Goal: Transaction & Acquisition: Book appointment/travel/reservation

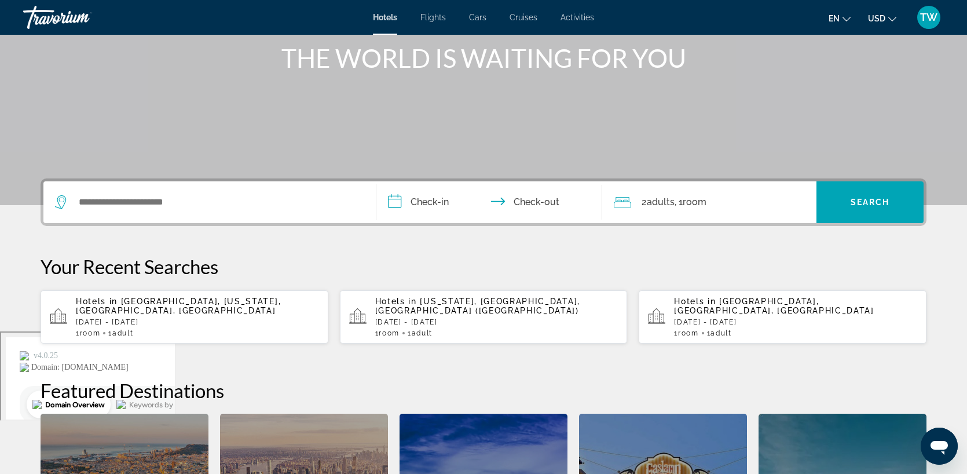
scroll to position [134, 0]
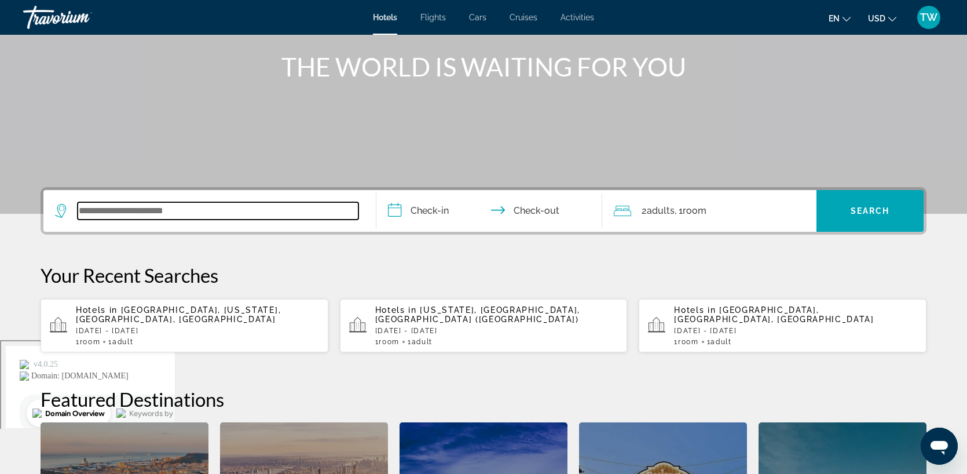
click at [122, 202] on input "Search widget" at bounding box center [218, 210] width 281 height 17
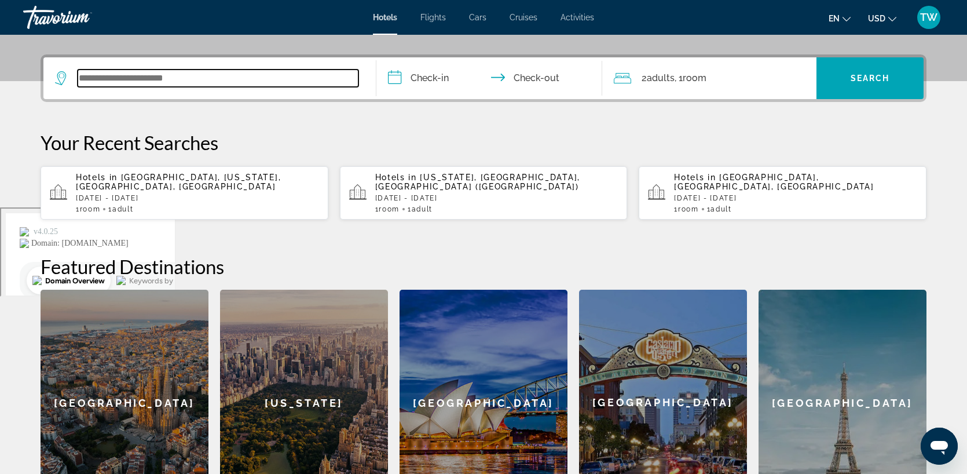
scroll to position [283, 0]
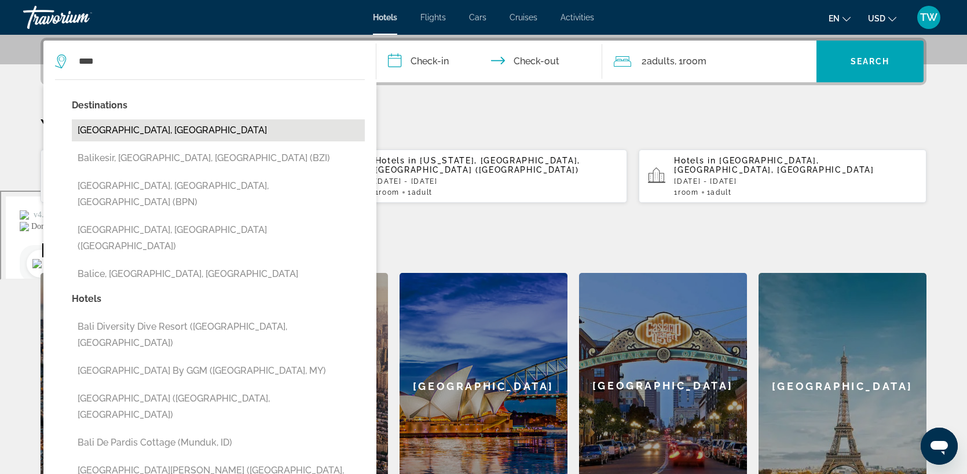
click at [132, 138] on button "[GEOGRAPHIC_DATA], [GEOGRAPHIC_DATA]" at bounding box center [218, 130] width 293 height 22
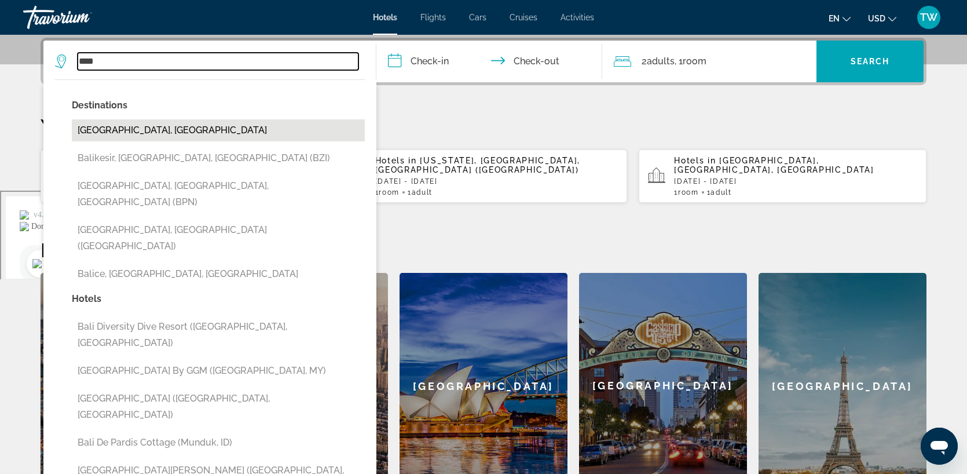
type input "**********"
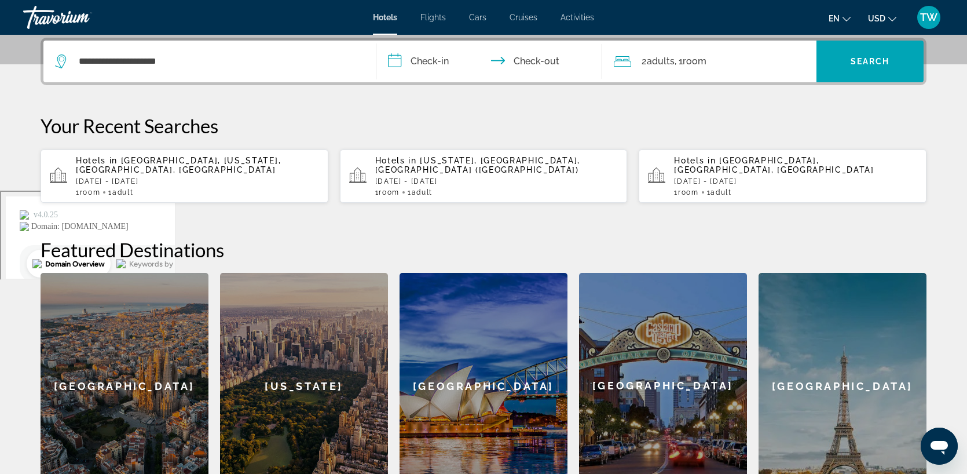
click at [430, 58] on input "**********" at bounding box center [491, 63] width 230 height 45
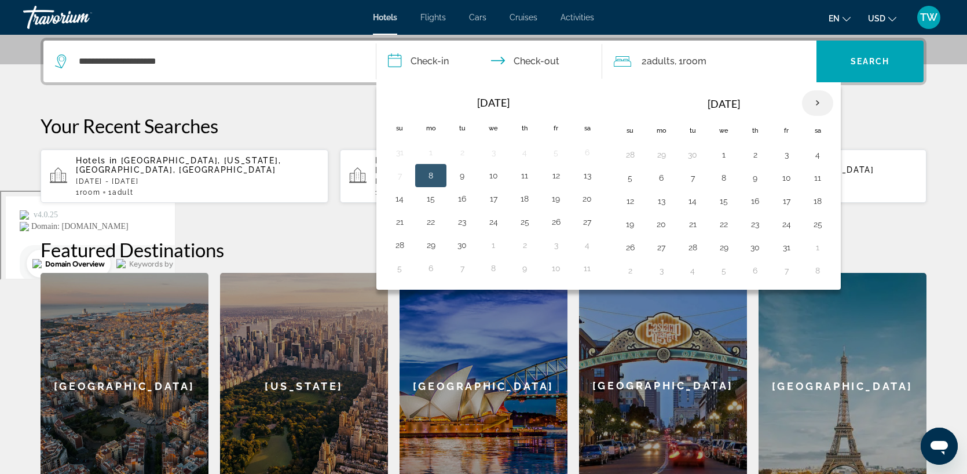
click at [815, 100] on th "Next month" at bounding box center [817, 102] width 31 height 25
click at [489, 170] on button "5" at bounding box center [493, 178] width 19 height 16
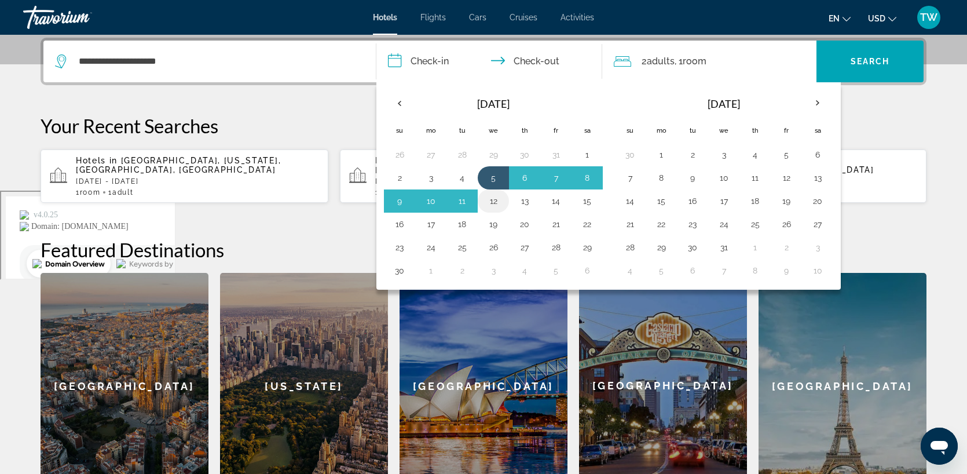
click at [493, 195] on button "12" at bounding box center [493, 201] width 19 height 16
type input "**********"
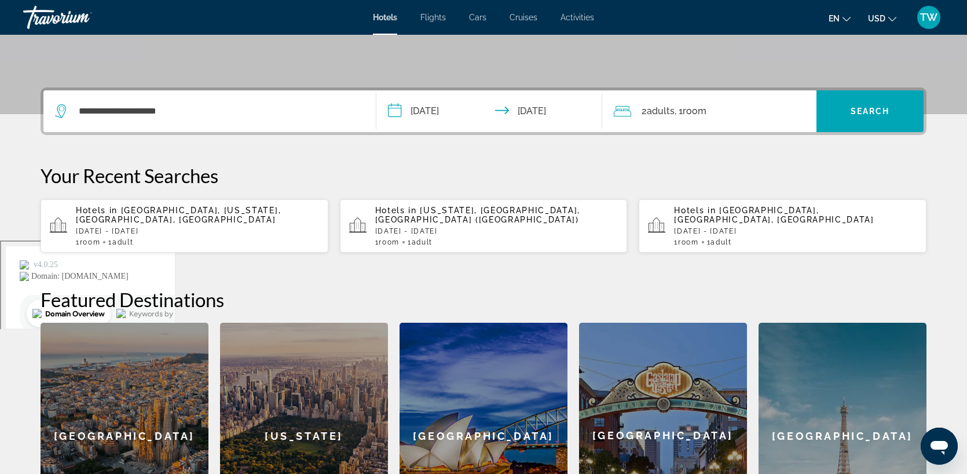
scroll to position [225, 0]
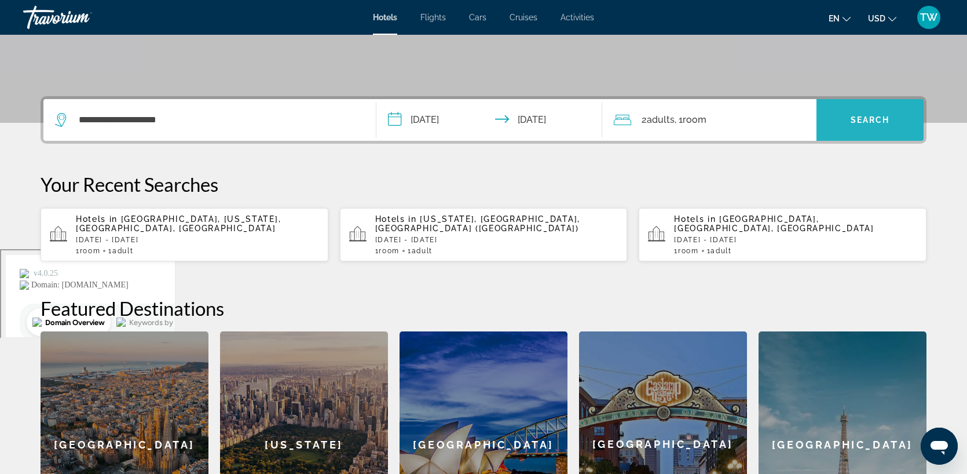
click at [870, 116] on span "Search" at bounding box center [870, 119] width 39 height 9
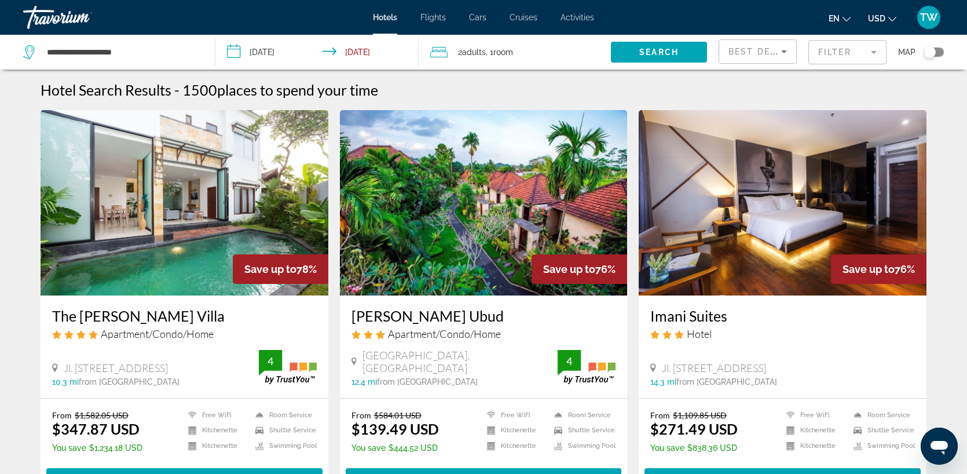
click at [828, 52] on mat-form-field "Filter" at bounding box center [847, 52] width 78 height 24
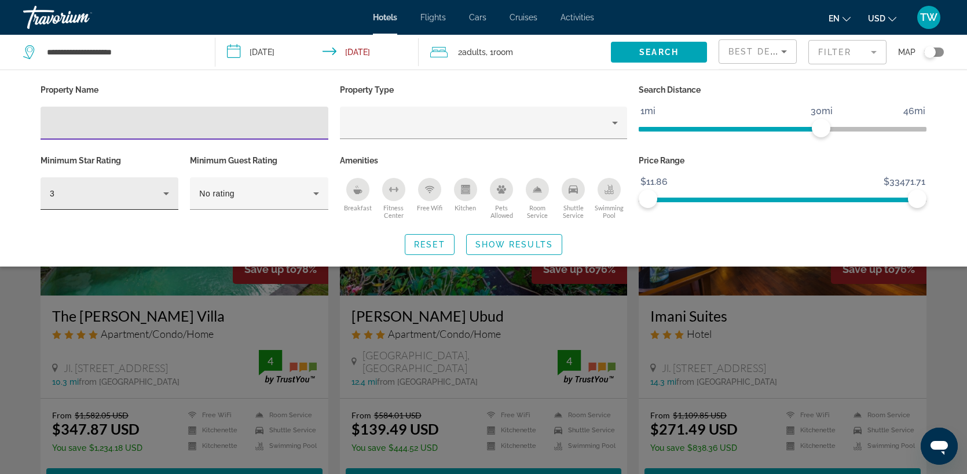
click at [167, 194] on icon "Hotel Filters" at bounding box center [166, 193] width 14 height 14
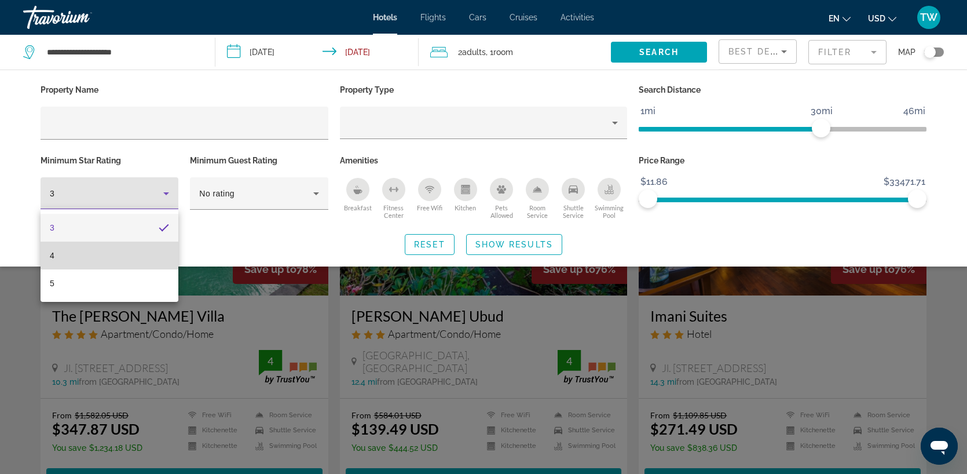
click at [117, 252] on mat-option "4" at bounding box center [110, 255] width 138 height 28
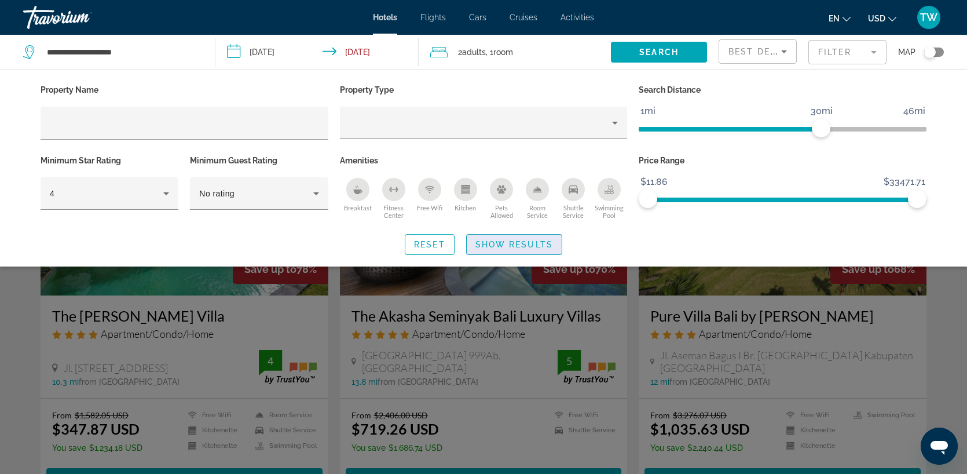
click at [530, 241] on span "Show Results" at bounding box center [514, 244] width 78 height 9
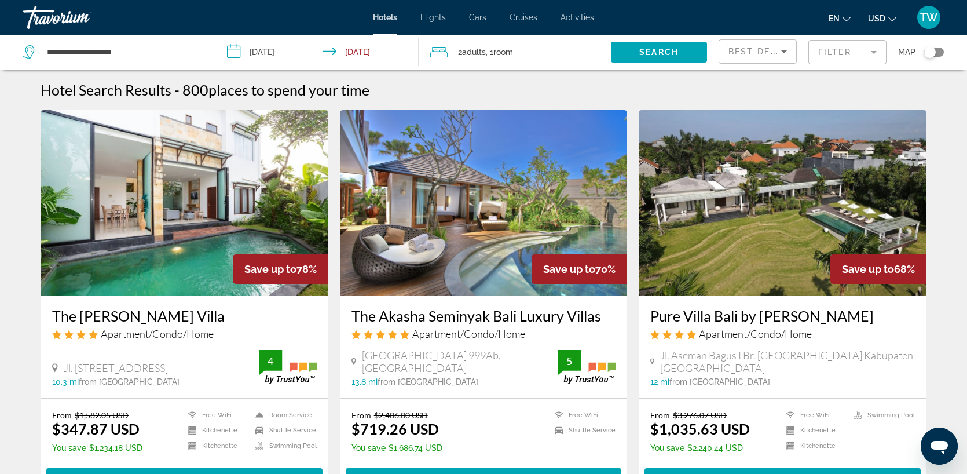
click at [836, 58] on mat-form-field "Filter" at bounding box center [847, 52] width 78 height 24
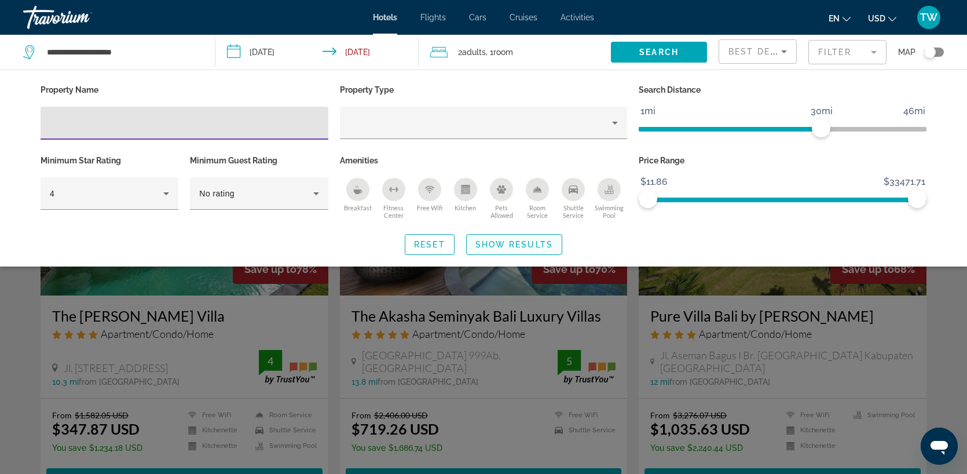
click at [541, 247] on span "Show Results" at bounding box center [514, 244] width 78 height 9
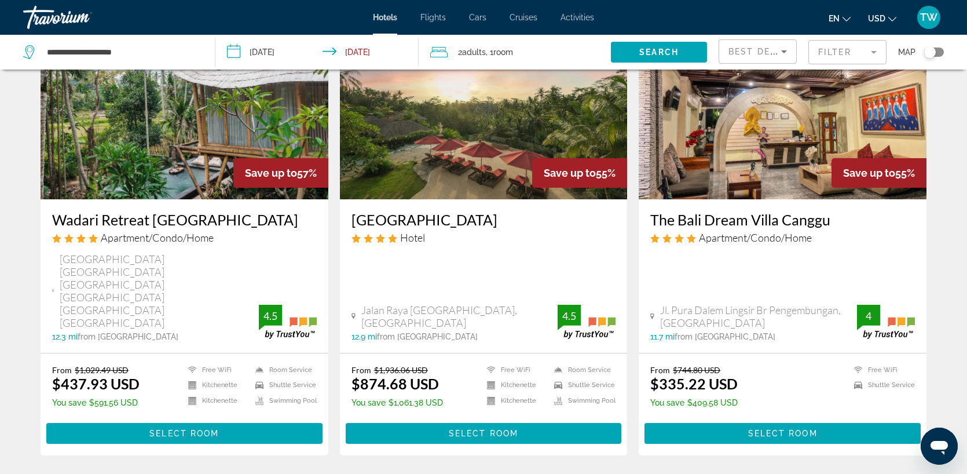
scroll to position [1385, 0]
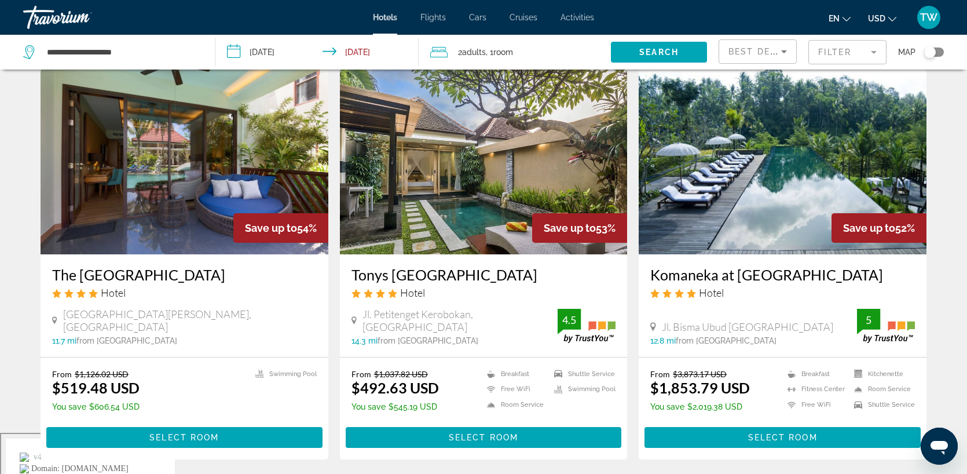
scroll to position [39, 0]
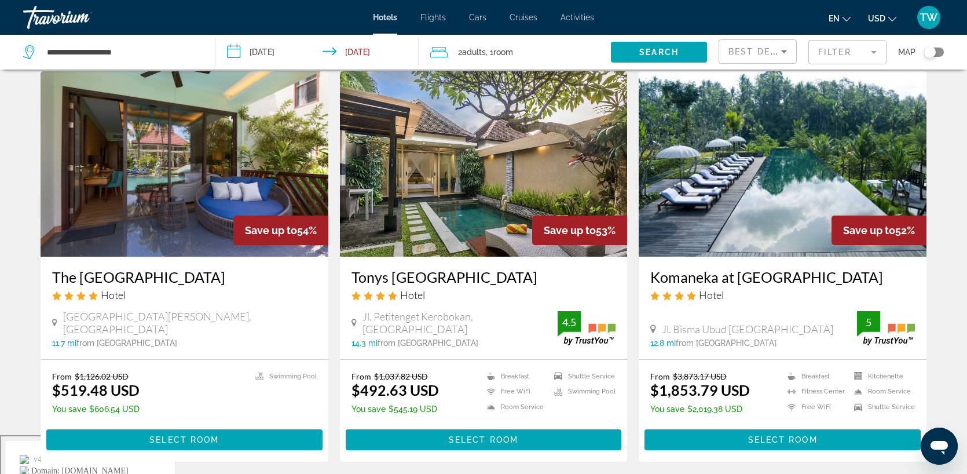
click at [489, 178] on img "Main content" at bounding box center [484, 163] width 288 height 185
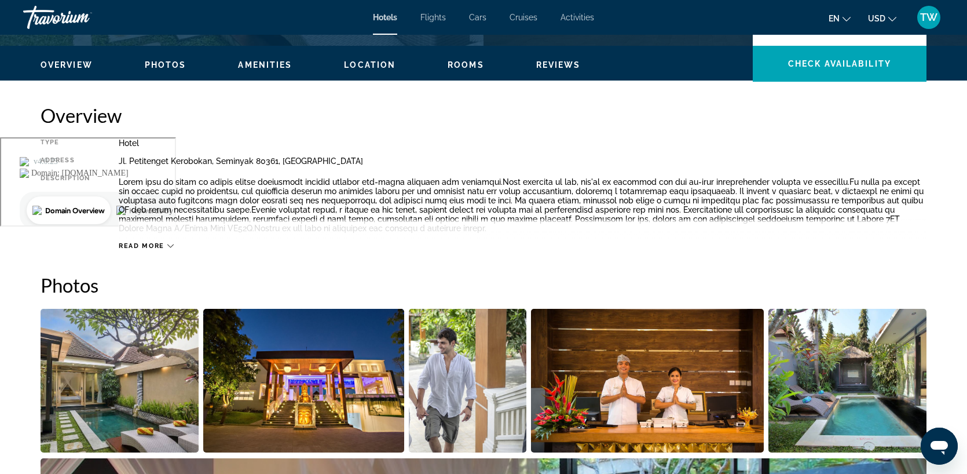
scroll to position [338, 0]
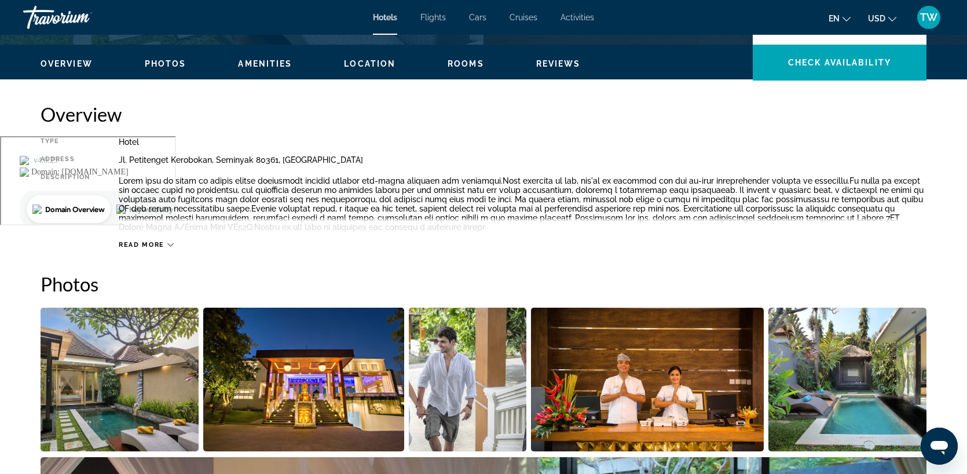
click at [169, 243] on icon "Main content" at bounding box center [170, 244] width 6 height 6
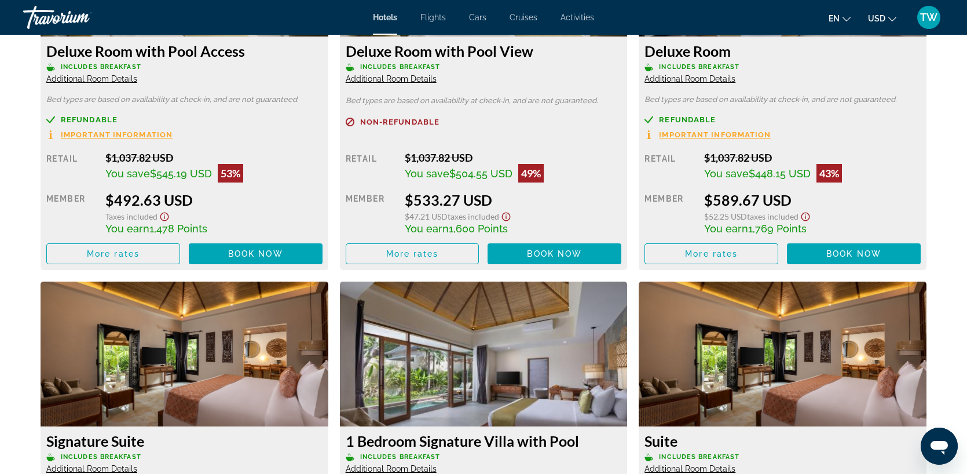
scroll to position [1708, 0]
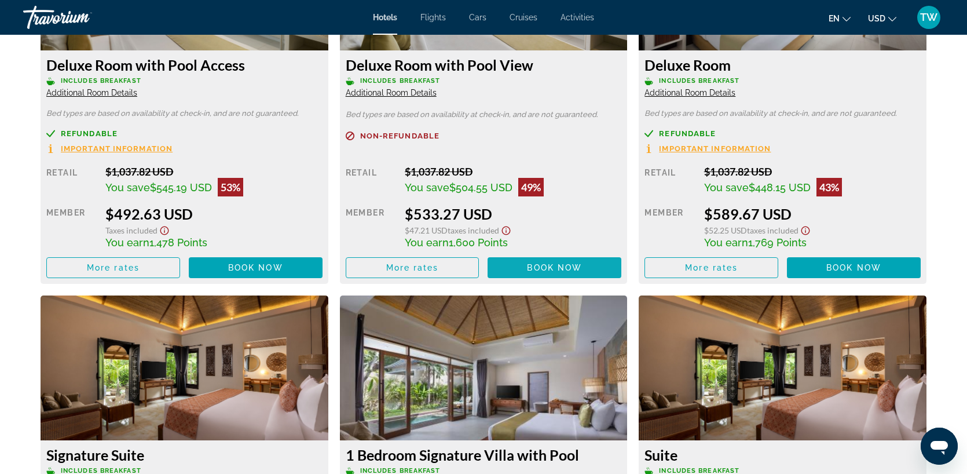
click at [555, 270] on span "Book now" at bounding box center [554, 267] width 55 height 9
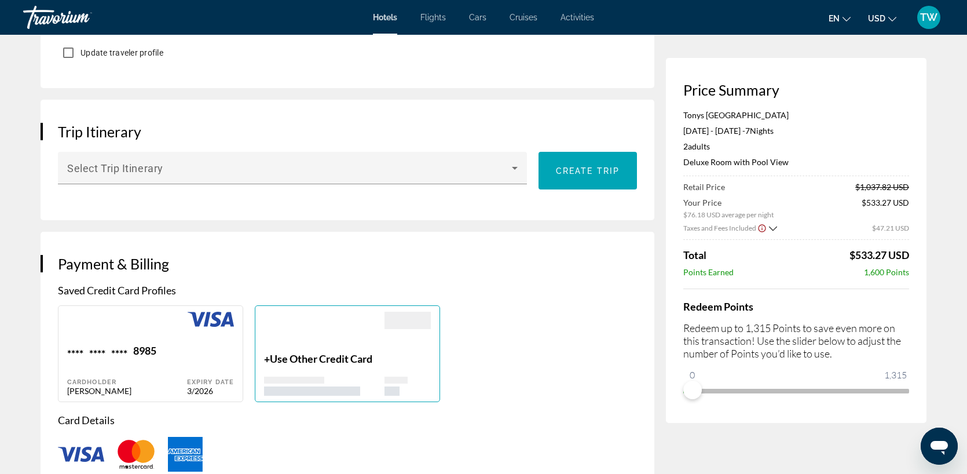
scroll to position [618, 0]
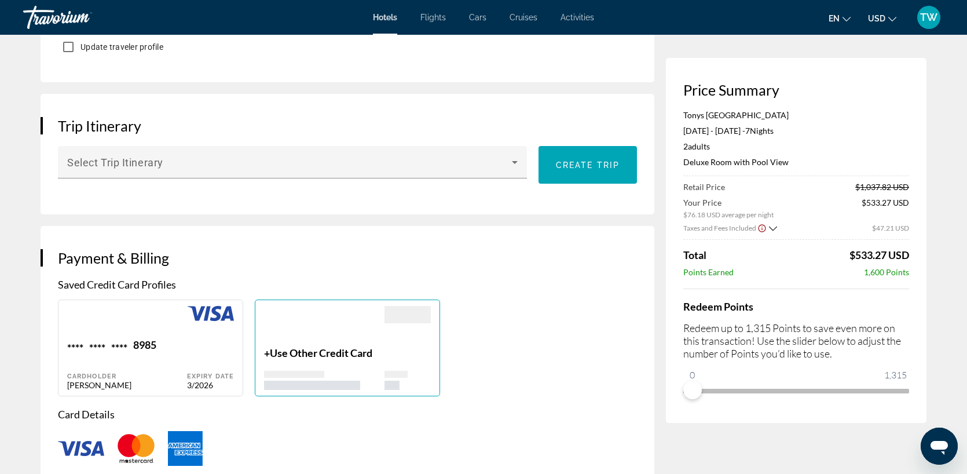
click at [770, 225] on icon "Show Taxes and Fees breakdown" at bounding box center [773, 228] width 8 height 10
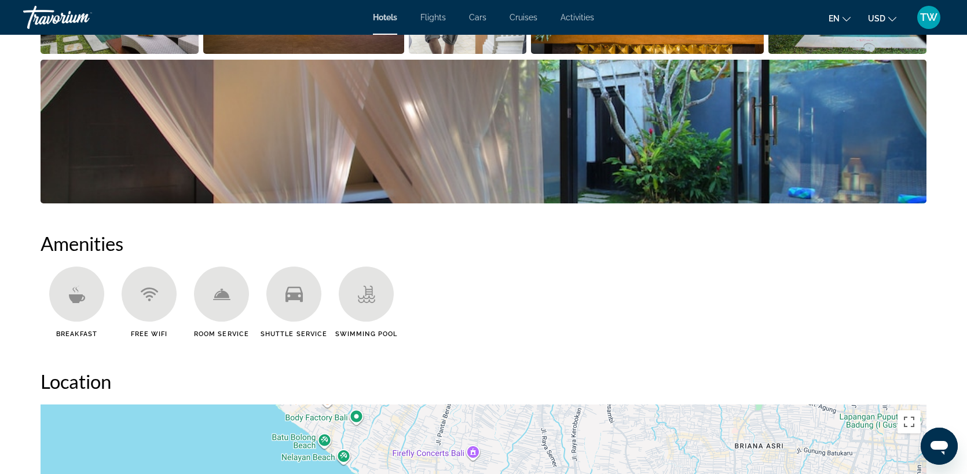
scroll to position [735, 0]
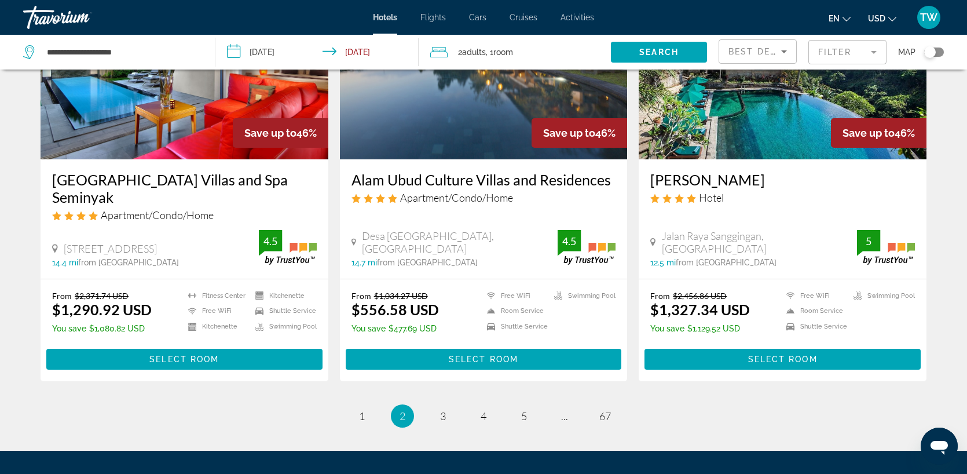
scroll to position [1363, 0]
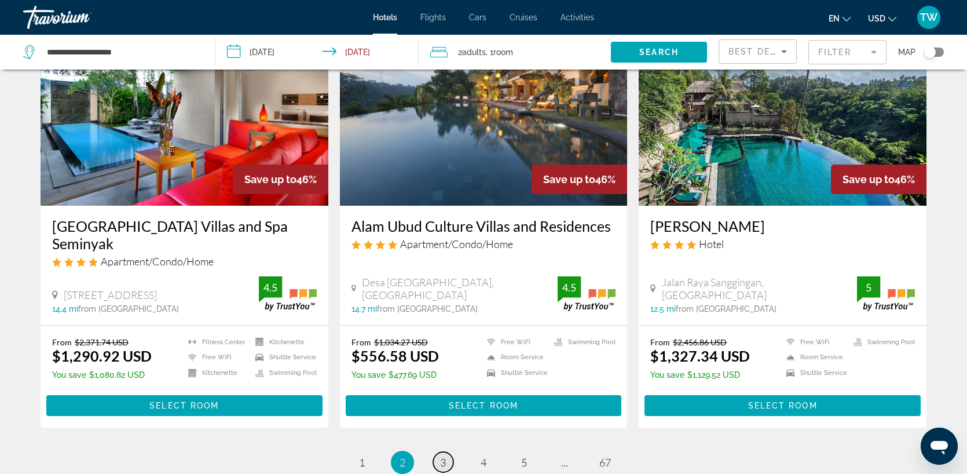
click at [446, 452] on link "page 3" at bounding box center [443, 462] width 20 height 20
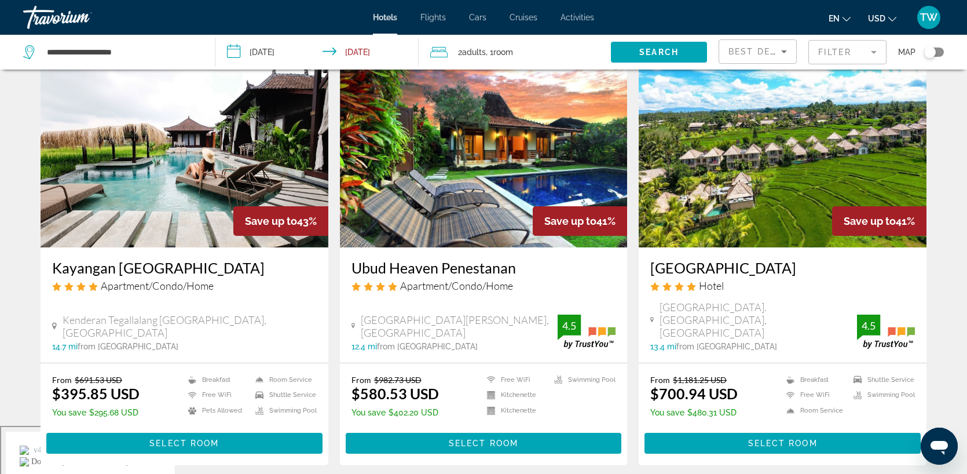
scroll to position [57, 0]
